Goal: Information Seeking & Learning: Check status

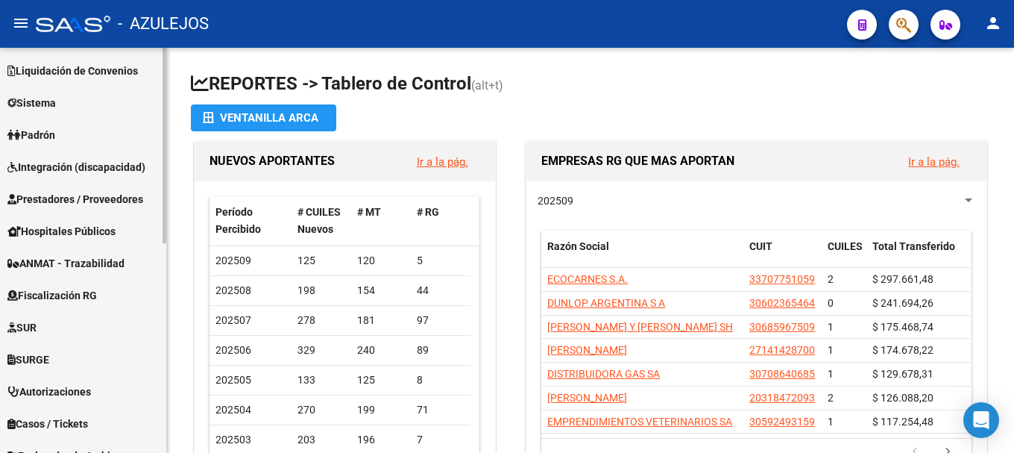
scroll to position [298, 0]
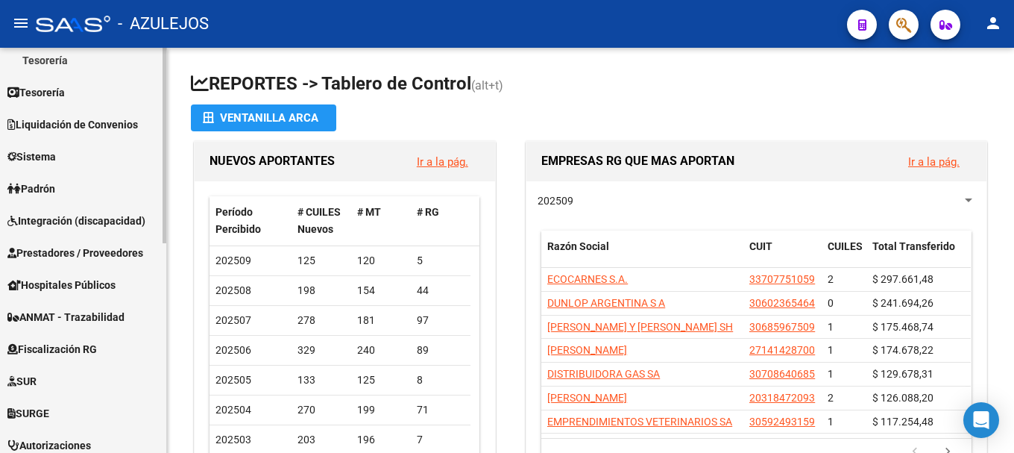
click at [63, 173] on mat-nav-list "Firma Express Inicio Instructivos Contacto OS Reportes Tablero de Control Ingre…" at bounding box center [83, 169] width 166 height 840
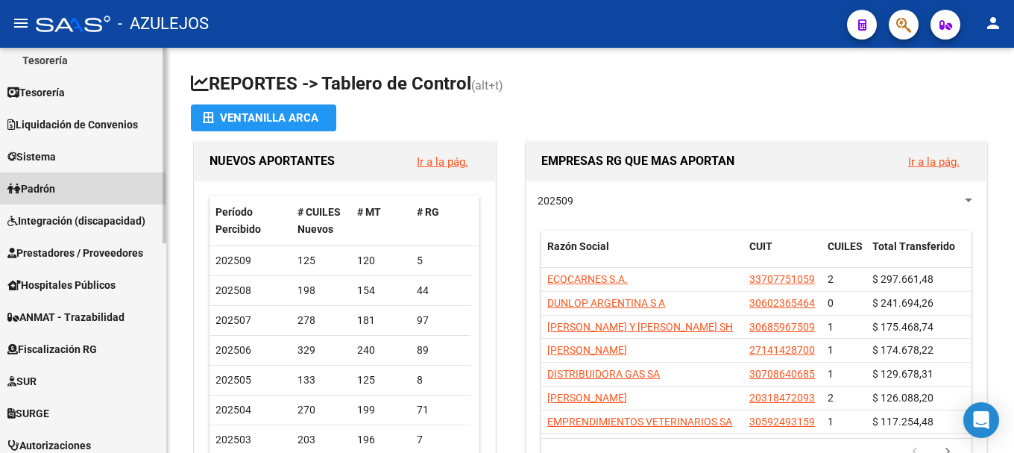
click at [64, 188] on link "Padrón" at bounding box center [83, 188] width 166 height 32
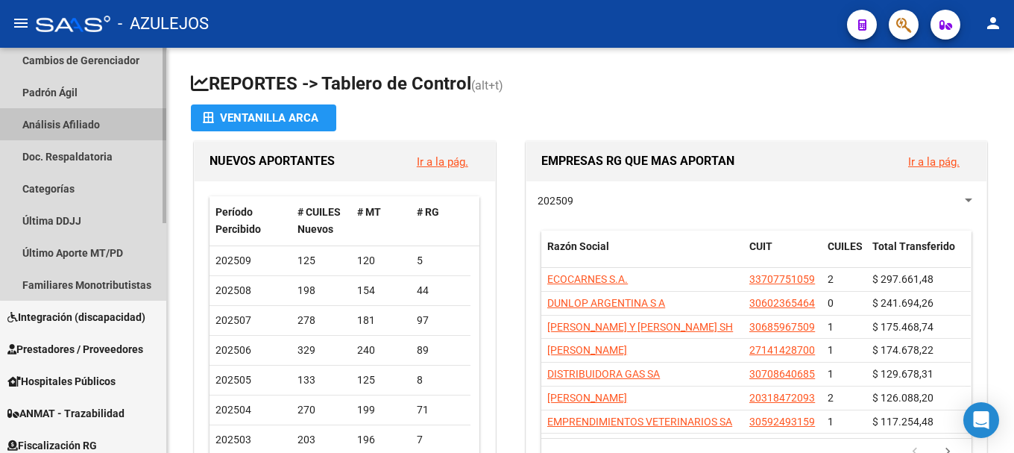
click at [105, 119] on link "Análisis Afiliado" at bounding box center [83, 124] width 166 height 32
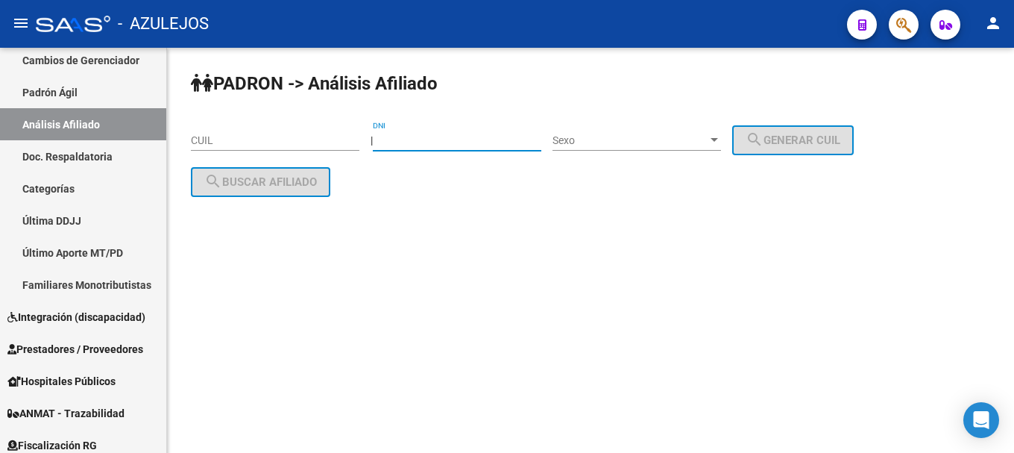
click at [418, 144] on input "DNI" at bounding box center [457, 140] width 169 height 13
type input "25823882"
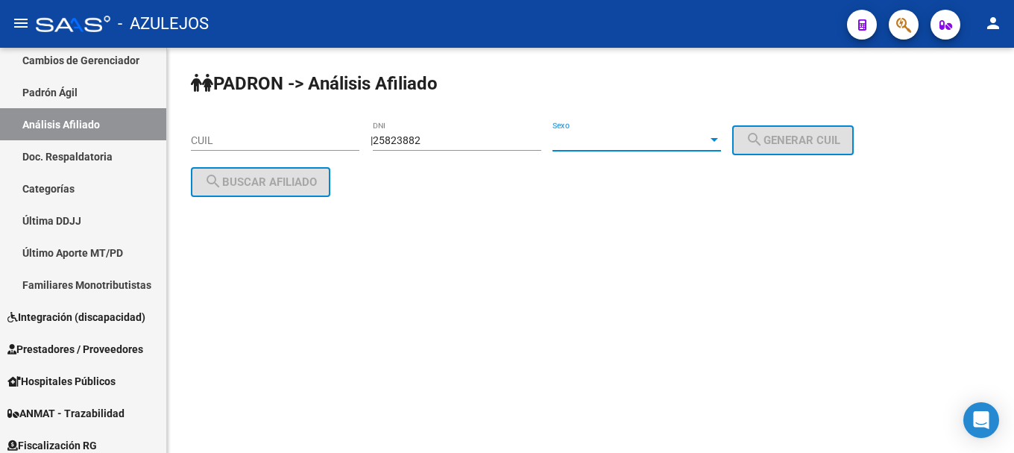
click at [721, 141] on div at bounding box center [714, 140] width 13 height 12
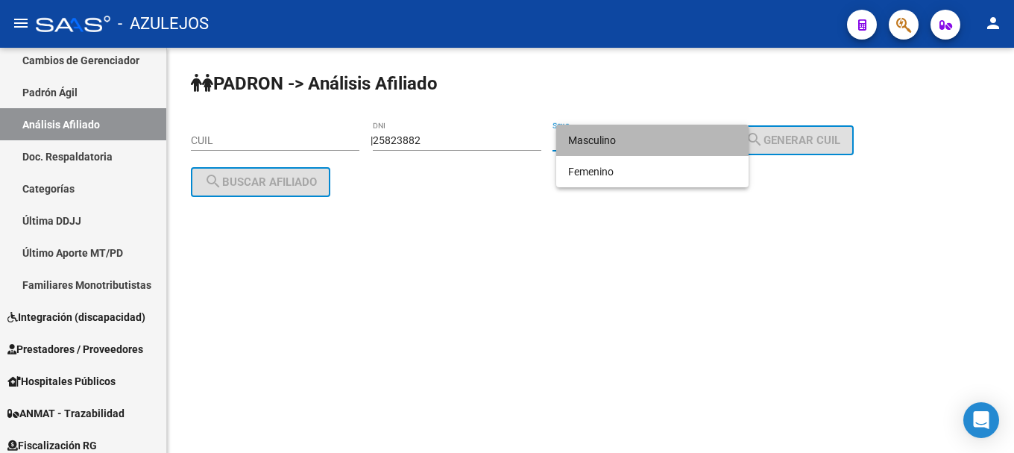
click at [698, 145] on span "Masculino" at bounding box center [652, 140] width 169 height 31
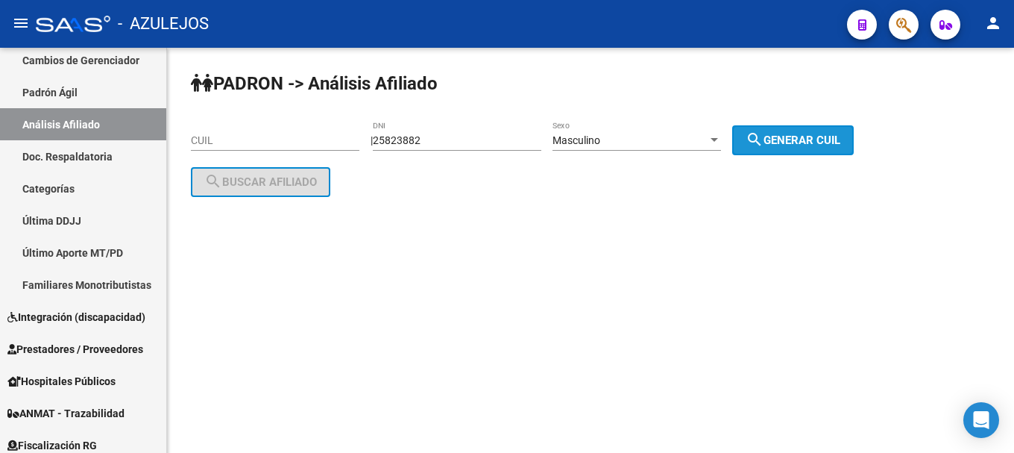
click at [808, 134] on span "search Generar CUIL" at bounding box center [793, 140] width 95 height 13
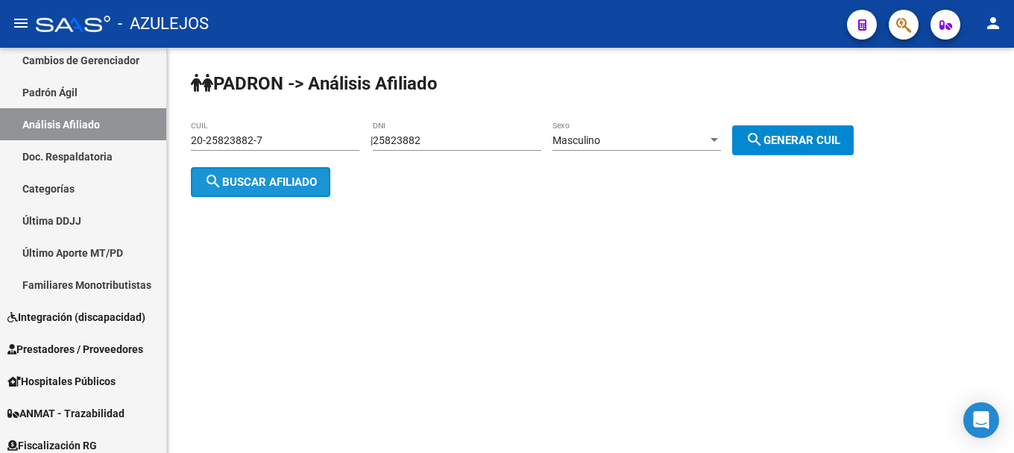
click at [263, 186] on span "search Buscar afiliado" at bounding box center [260, 181] width 113 height 13
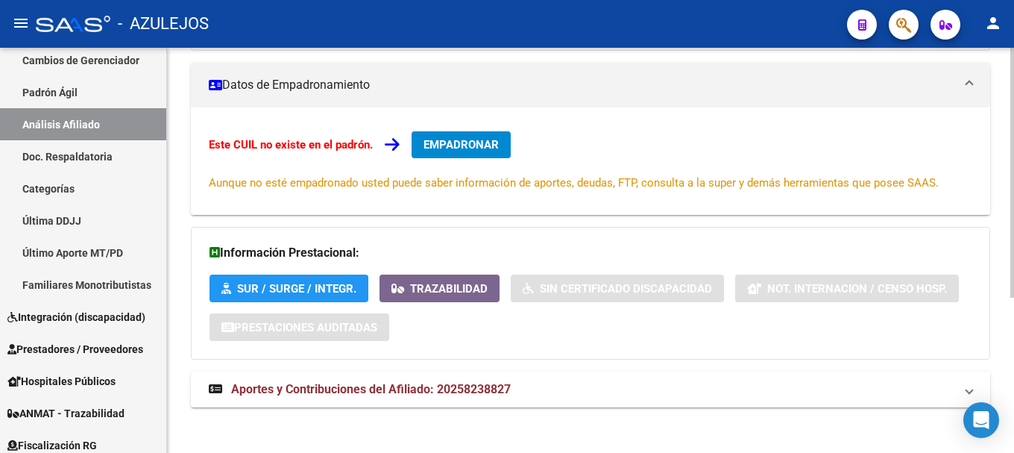
scroll to position [252, 0]
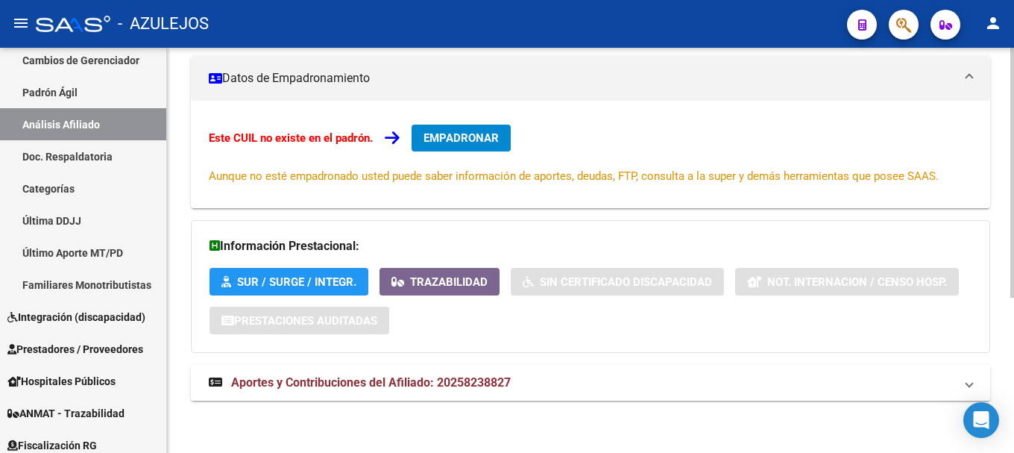
click at [353, 386] on span "Aportes y Contribuciones del Afiliado: 20258238827" at bounding box center [371, 382] width 280 height 14
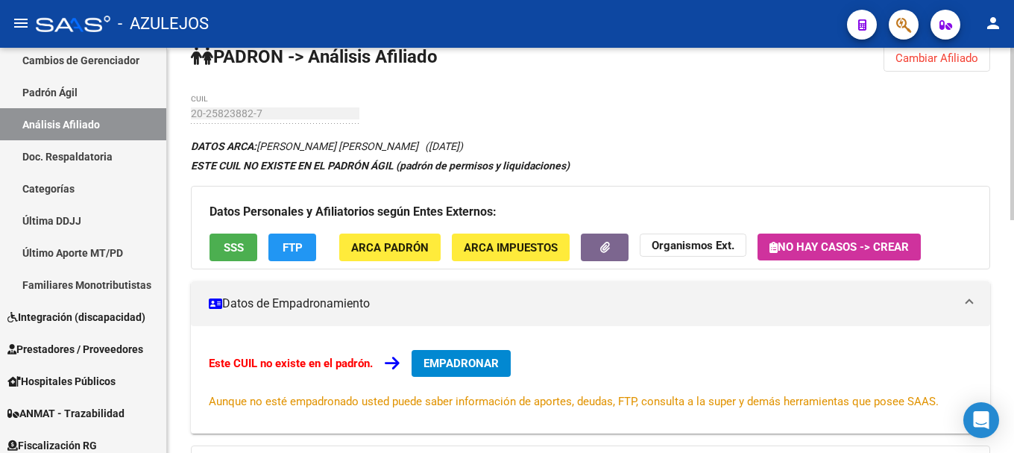
scroll to position [0, 0]
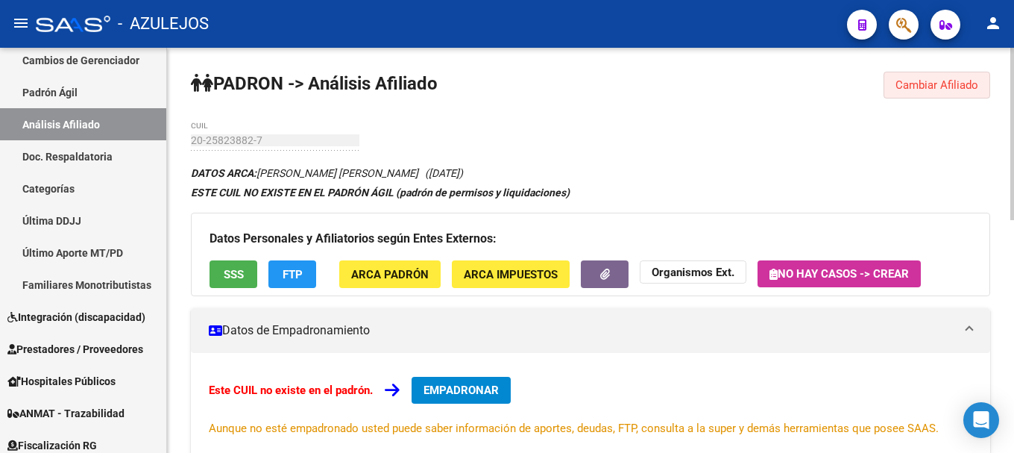
click at [918, 93] on button "Cambiar Afiliado" at bounding box center [937, 85] width 107 height 27
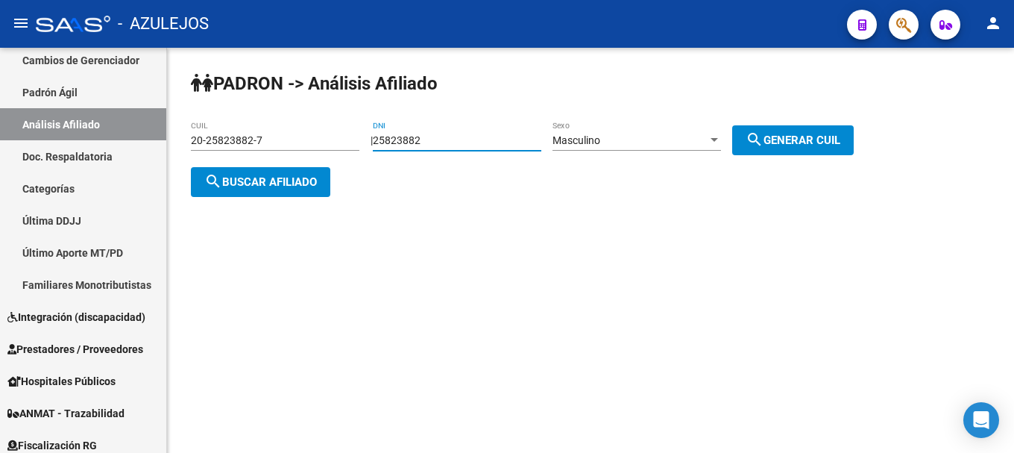
drag, startPoint x: 444, startPoint y: 140, endPoint x: 374, endPoint y: 142, distance: 70.1
click at [374, 142] on div "| 25823882 DNI Masculino Sexo search Generar CUIL" at bounding box center [618, 140] width 494 height 12
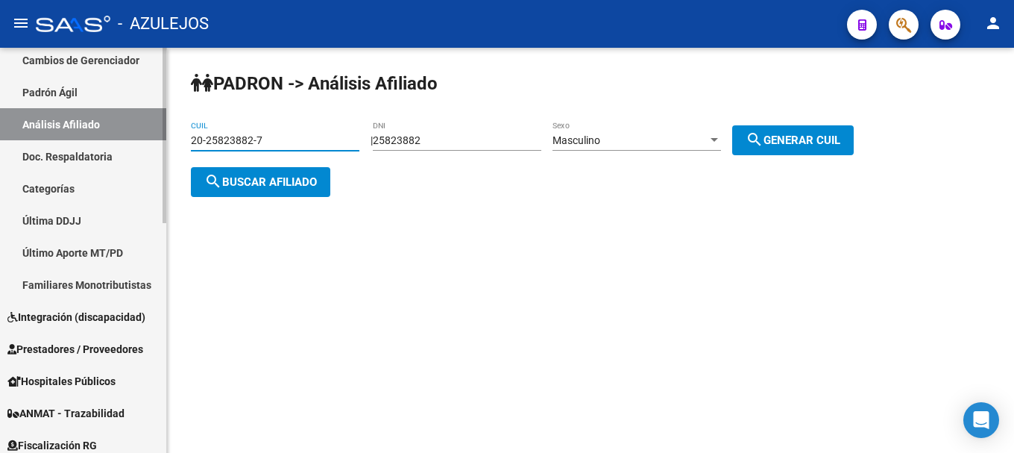
drag, startPoint x: 280, startPoint y: 142, endPoint x: 166, endPoint y: 145, distance: 114.9
click at [166, 145] on mat-sidenav-container "Firma Express Inicio Instructivos Contacto OS Reportes Tablero de Control Ingre…" at bounding box center [507, 250] width 1014 height 405
type input "20-95823882-8"
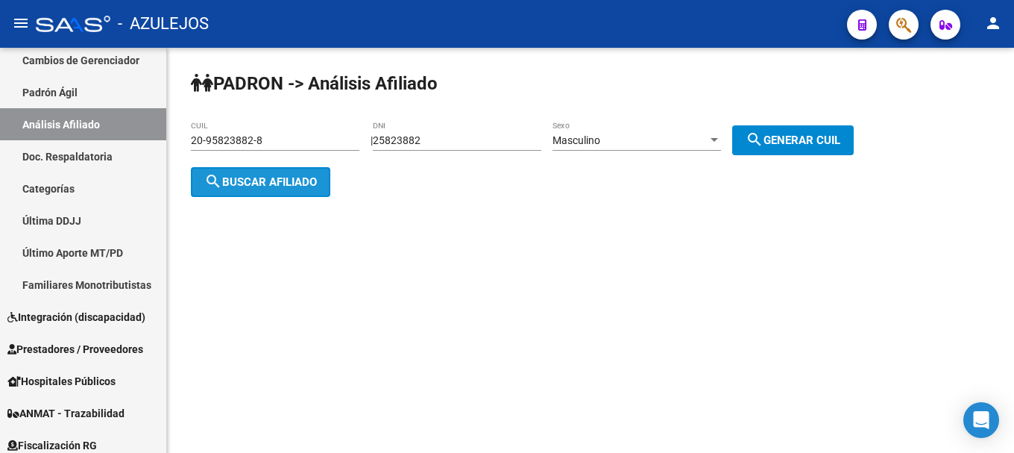
click at [292, 191] on button "search Buscar afiliado" at bounding box center [260, 182] width 139 height 30
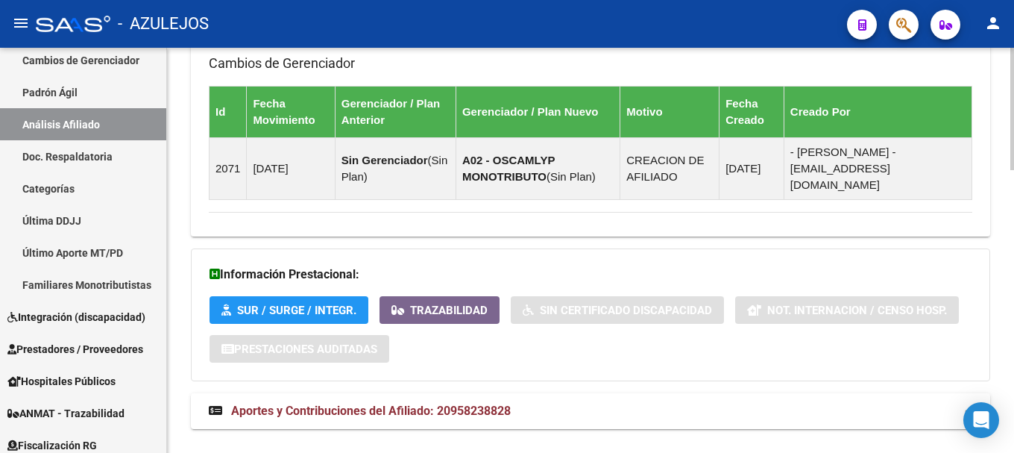
scroll to position [932, 0]
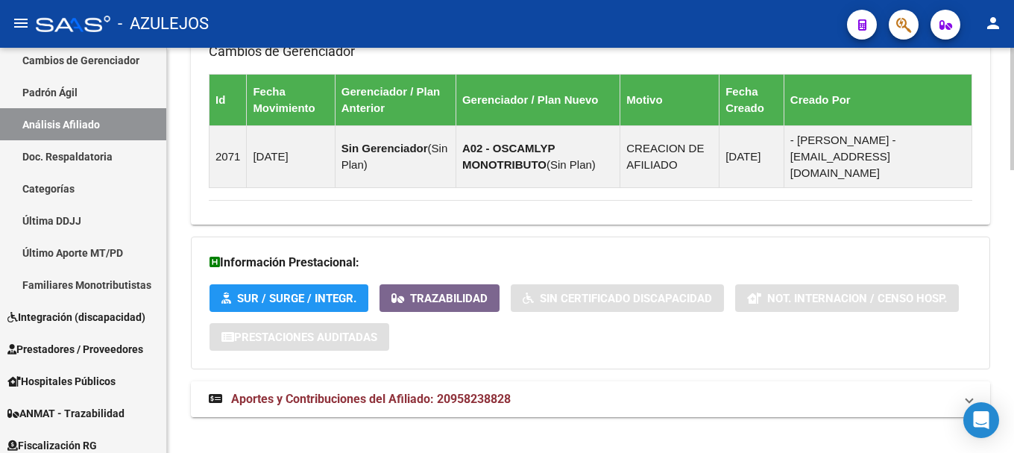
click at [364, 392] on span "Aportes y Contribuciones del Afiliado: 20958238828" at bounding box center [371, 399] width 280 height 14
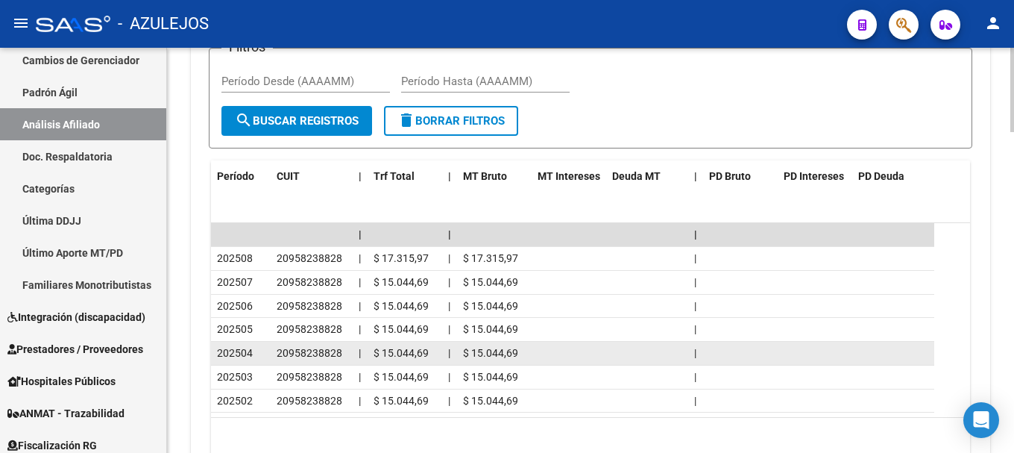
scroll to position [1492, 0]
